Goal: Use online tool/utility: Utilize a website feature to perform a specific function

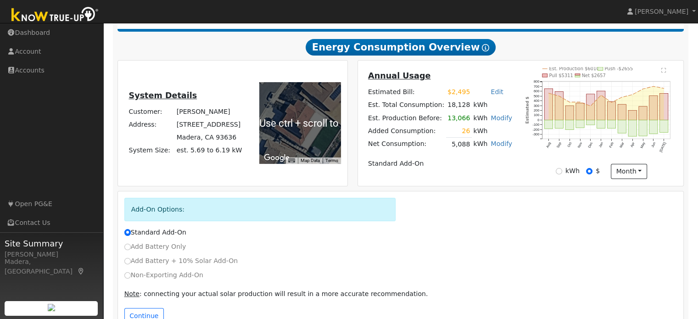
scroll to position [177, 0]
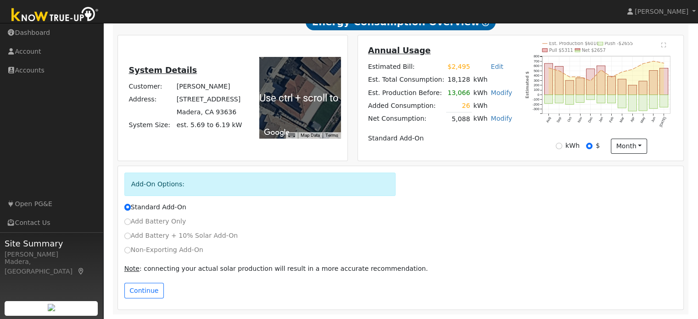
click at [133, 250] on label "Non-Exporting Add-On" at bounding box center [163, 250] width 79 height 10
click at [131, 250] on input "Non-Exporting Add-On" at bounding box center [127, 250] width 6 height 6
radio input "true"
radio input "false"
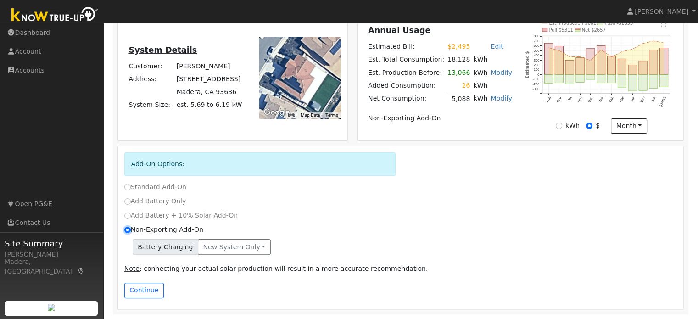
scroll to position [196, 0]
click at [150, 288] on button "Continue" at bounding box center [143, 291] width 39 height 16
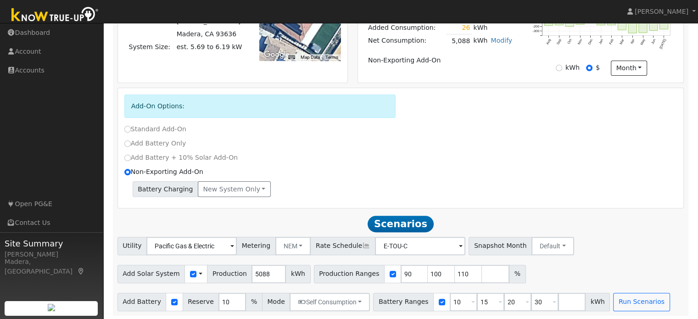
scroll to position [257, 0]
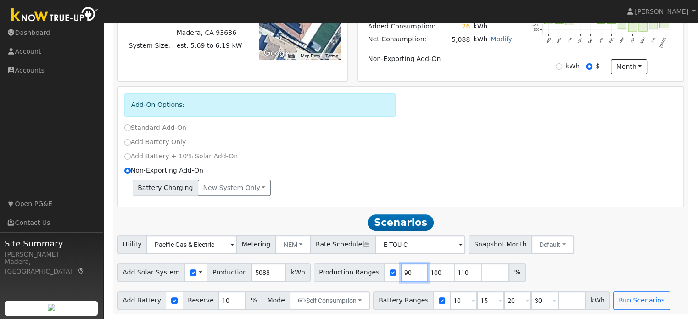
drag, startPoint x: 391, startPoint y: 273, endPoint x: 323, endPoint y: 264, distance: 68.9
click at [323, 264] on div "Production Ranges 90 100 110 %" at bounding box center [420, 272] width 212 height 18
type input "100"
type input "110"
type input "136"
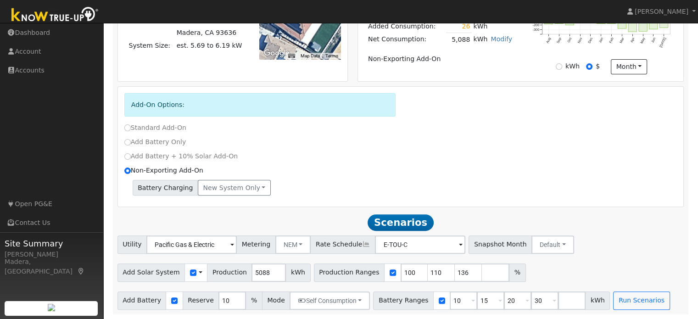
click at [501, 189] on div "Battery Charging New system only New system only Both systems" at bounding box center [400, 188] width 553 height 16
click at [401, 268] on input "100" at bounding box center [415, 272] width 28 height 18
type input "110"
type input "136"
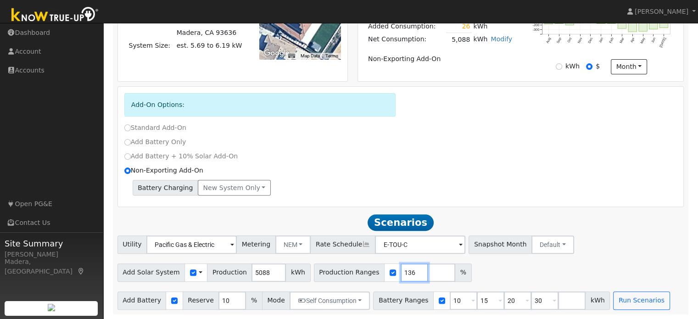
type input "136"
click at [450, 299] on input "10" at bounding box center [464, 300] width 28 height 18
type input "15"
type input "20"
type input "30"
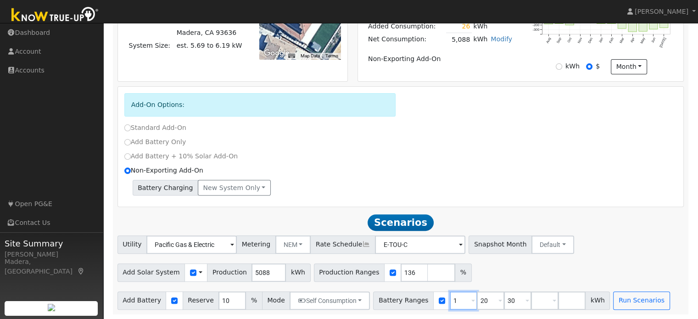
type input "20"
type input "30"
type input "3"
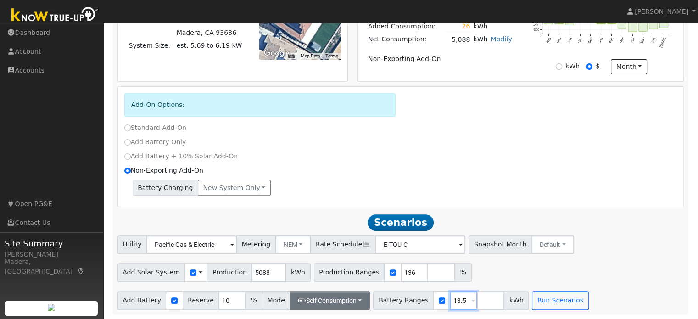
type input "13.5"
click at [323, 306] on button "Self Consumption" at bounding box center [330, 300] width 80 height 18
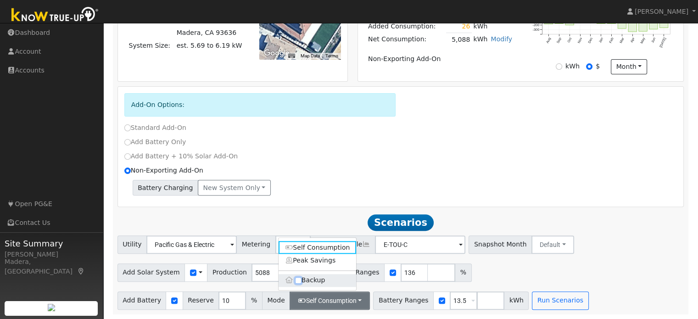
click at [299, 278] on input "Backup" at bounding box center [298, 280] width 6 height 6
checkbox input "true"
type input "20"
click at [536, 267] on div "Add Solar System Use CSV Data Production 5088 kWh Production Ranges 136 %" at bounding box center [401, 271] width 570 height 22
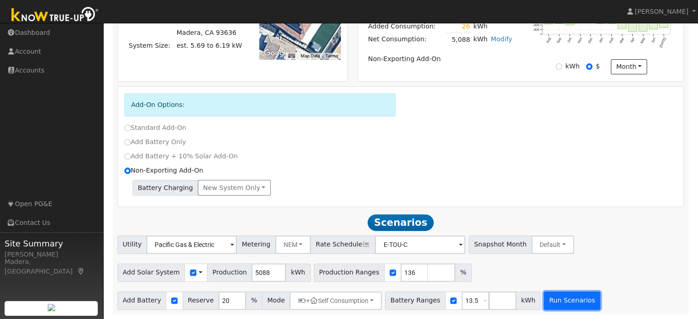
click at [559, 299] on button "Run Scenarios" at bounding box center [572, 300] width 56 height 18
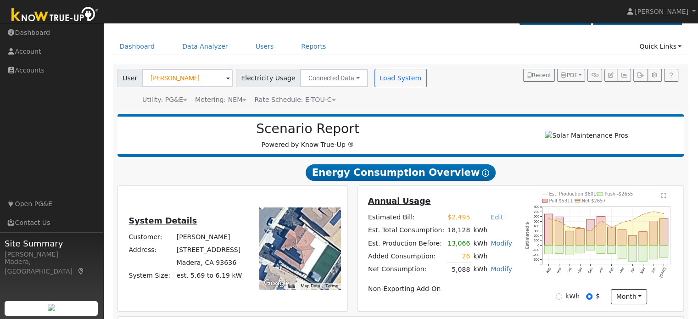
scroll to position [0, 0]
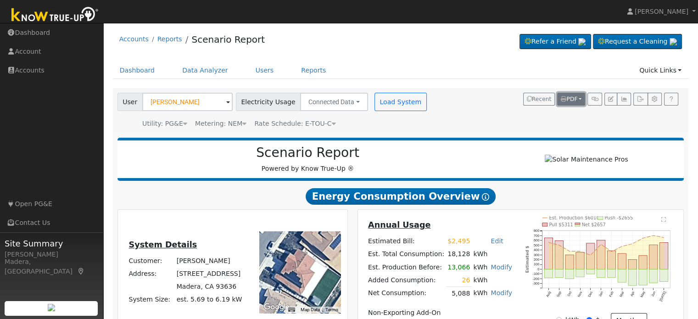
click at [569, 100] on span "PDF" at bounding box center [569, 99] width 17 height 6
